Goal: Task Accomplishment & Management: Use online tool/utility

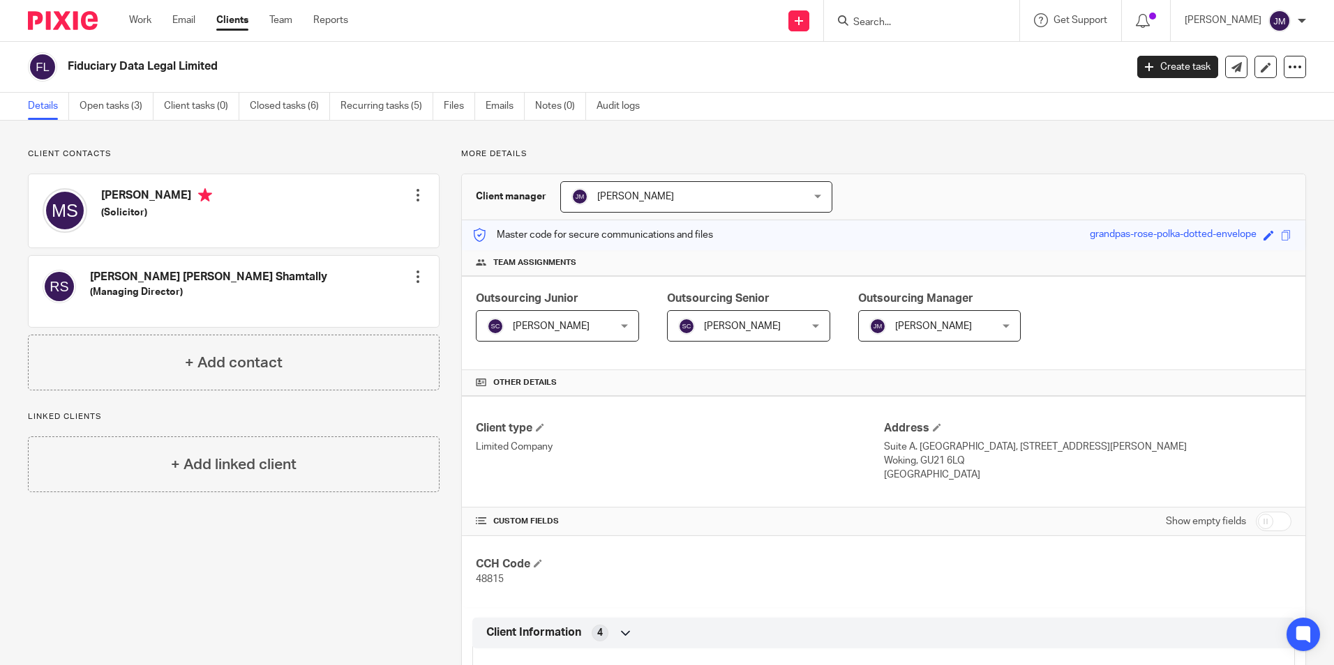
click at [1170, 16] on div at bounding box center [1146, 20] width 49 height 41
click at [1156, 16] on span at bounding box center [1152, 16] width 7 height 7
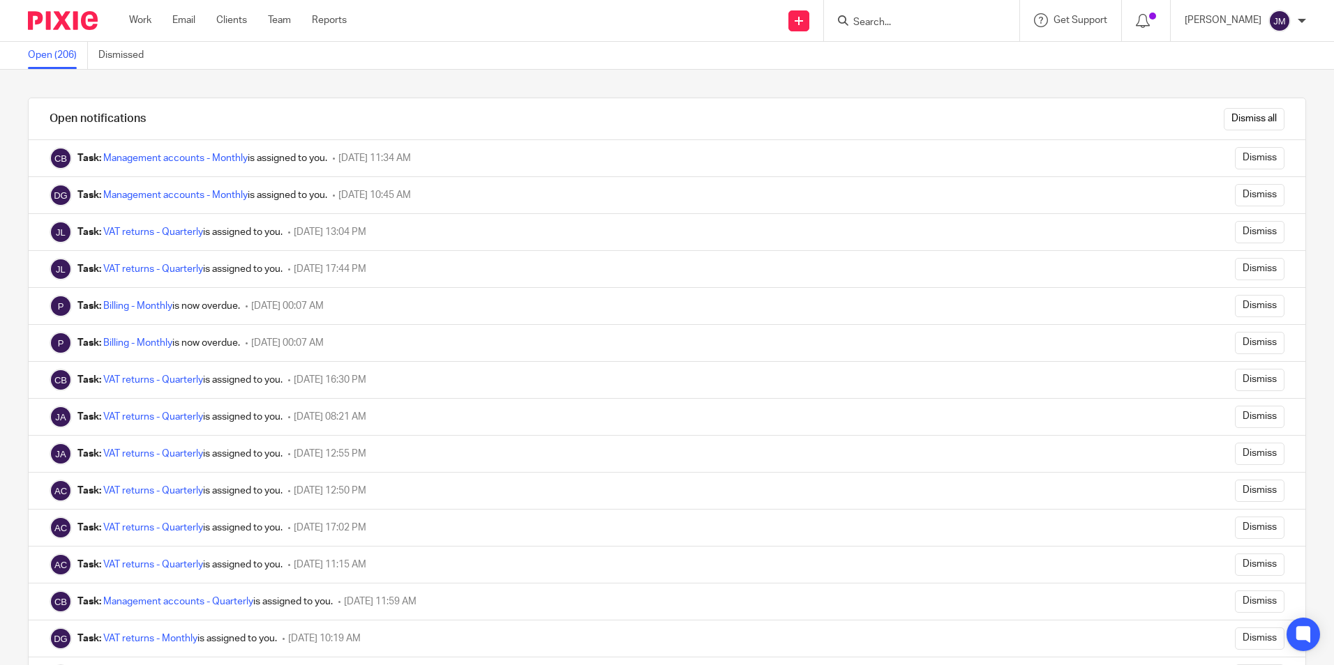
click at [89, 19] on img at bounding box center [63, 20] width 70 height 19
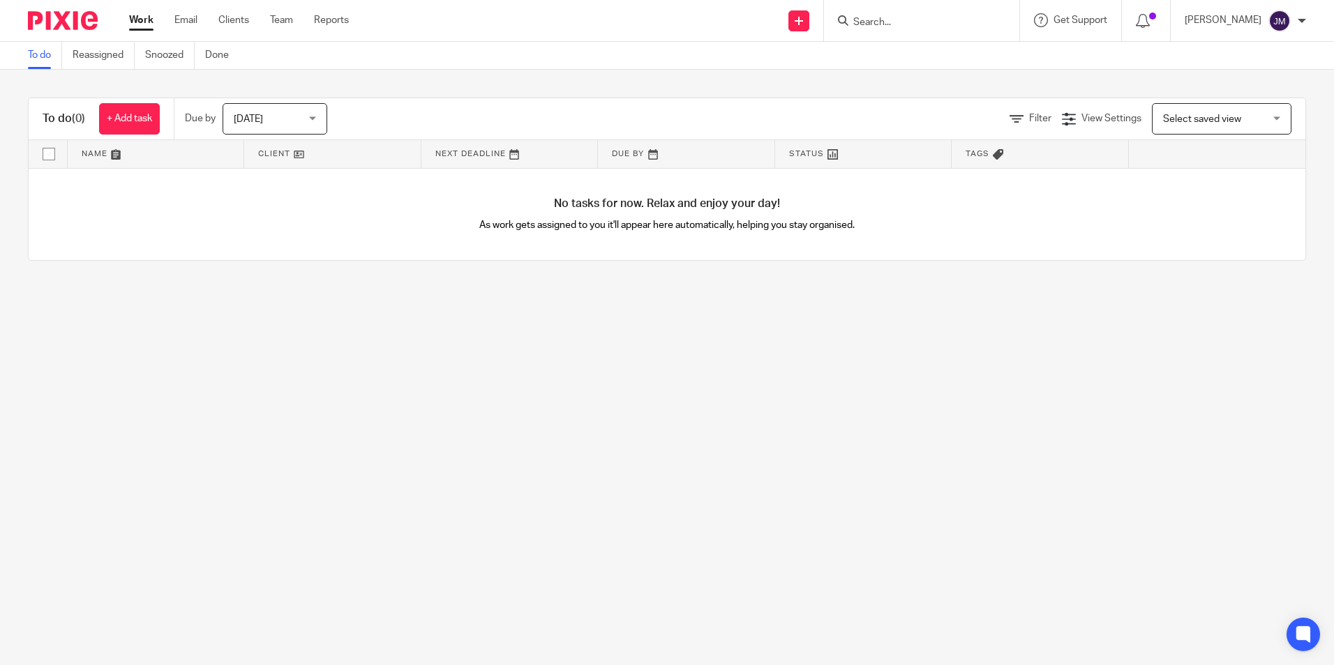
click at [148, 18] on link "Work" at bounding box center [141, 20] width 24 height 14
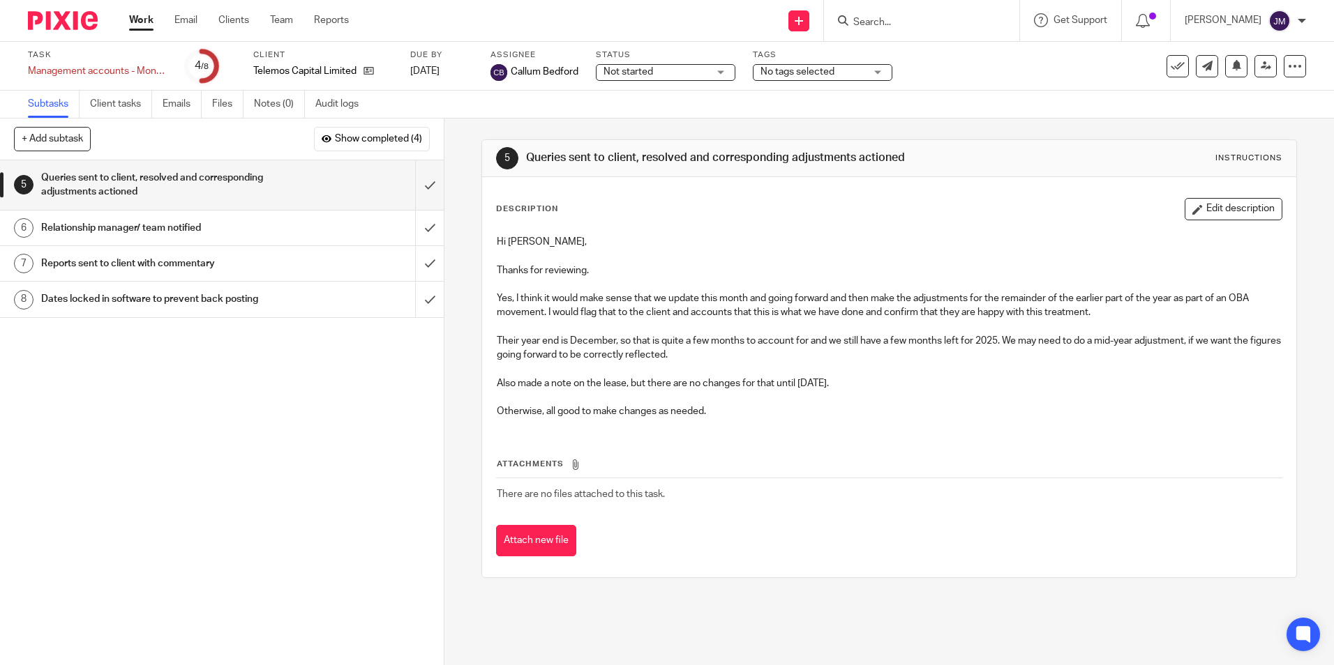
click at [710, 96] on div "Subtasks Client tasks Emails Files Notes (0) Audit logs" at bounding box center [667, 105] width 1334 height 28
click at [707, 77] on span "Not started" at bounding box center [655, 72] width 105 height 15
click at [647, 116] on li "In progress" at bounding box center [665, 123] width 138 height 29
click at [798, 78] on span "No tags selected" at bounding box center [812, 72] width 105 height 15
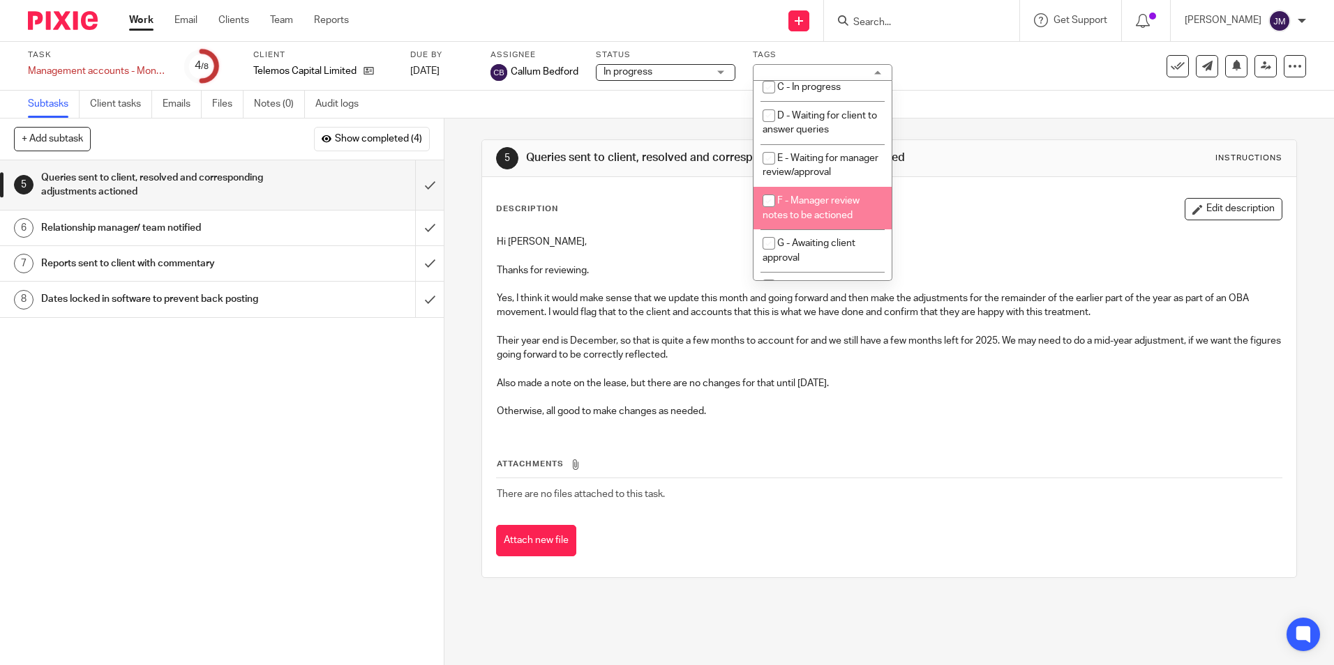
scroll to position [141, 0]
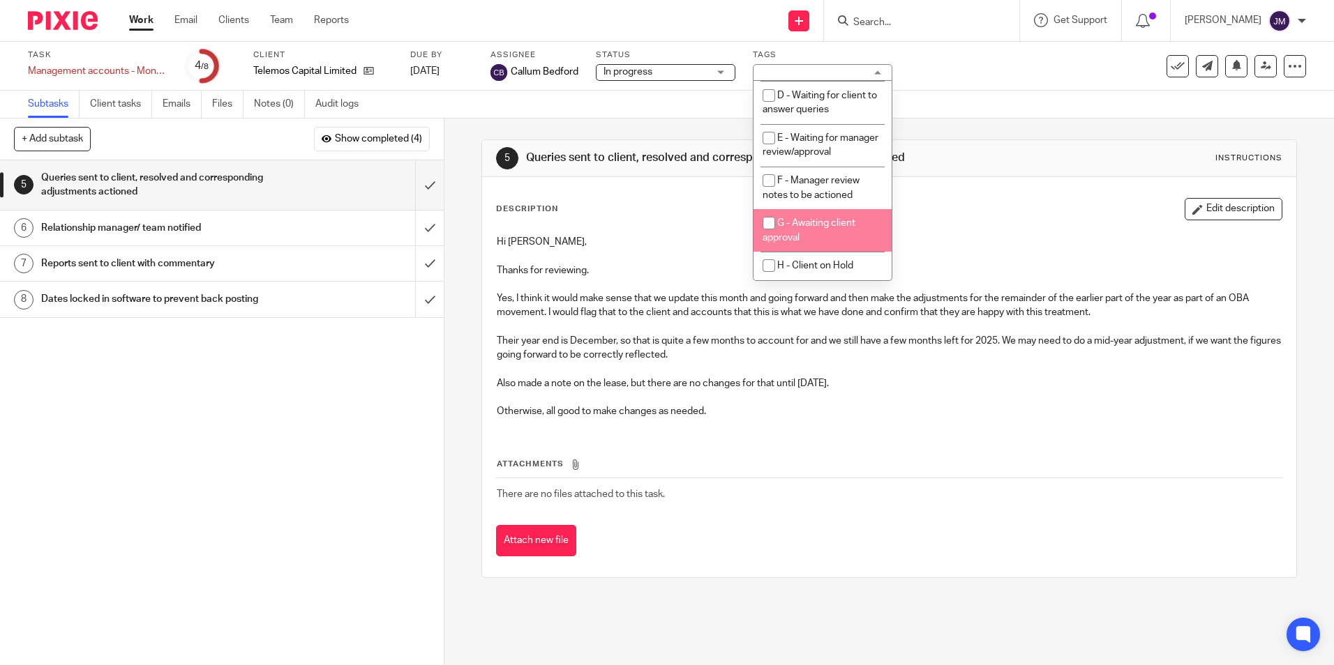
click at [829, 227] on span "G - Awaiting client approval" at bounding box center [808, 230] width 93 height 24
checkbox input "true"
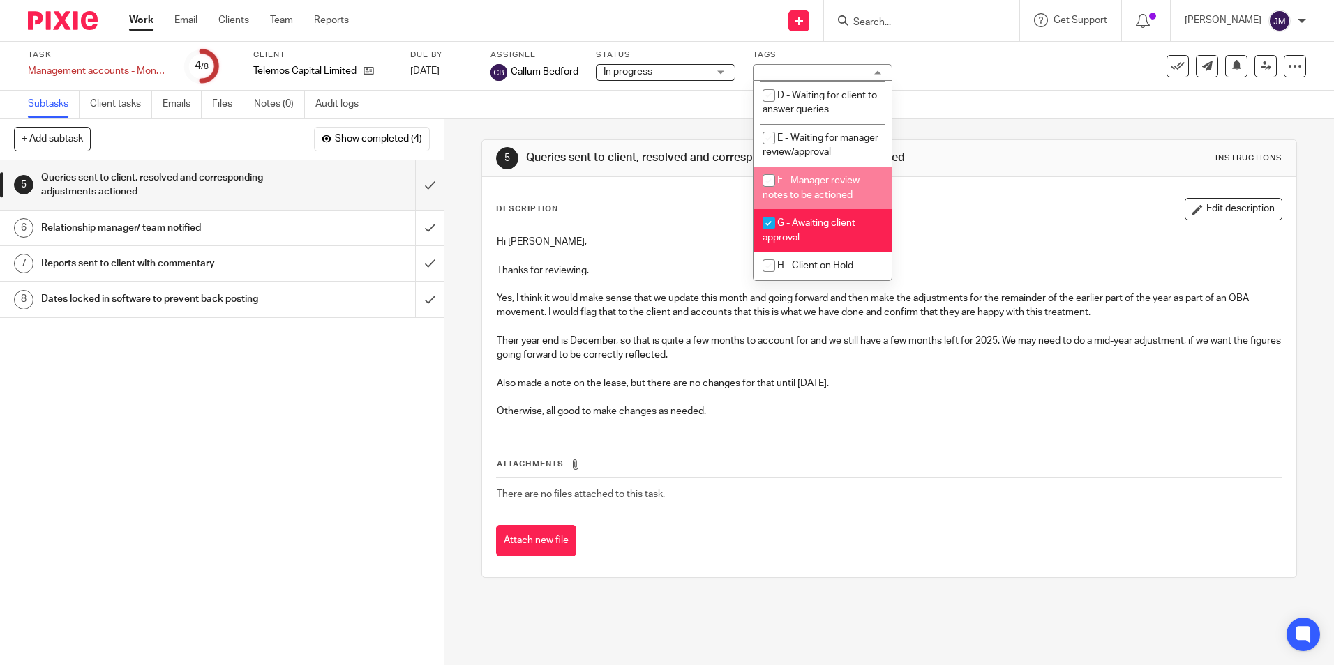
click at [942, 77] on div "Task Management accounts - Monthly Save Management accounts - Monthly 4 /8 Clie…" at bounding box center [560, 66] width 1065 height 33
